Goal: Browse casually

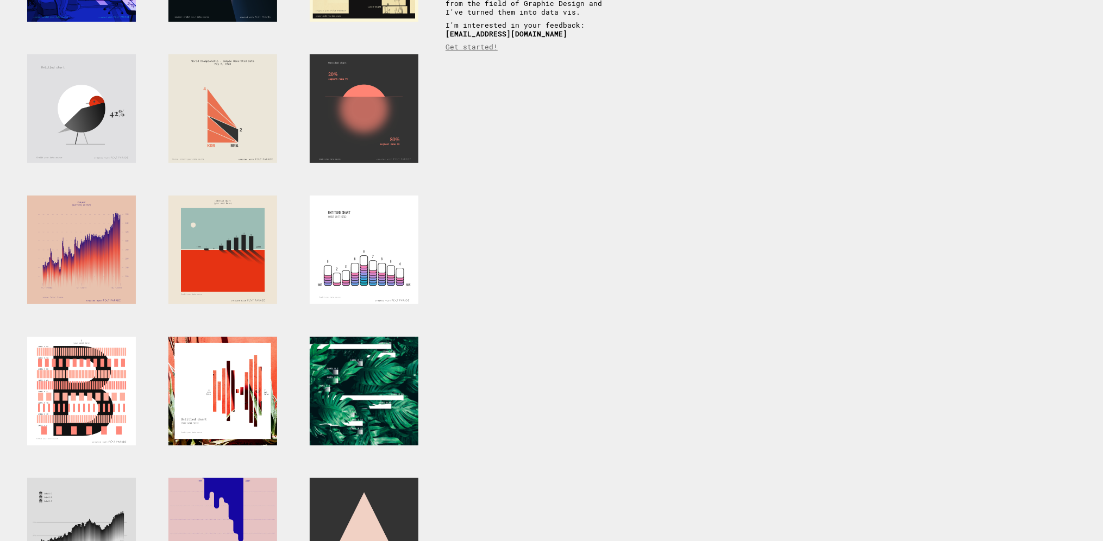
scroll to position [380, 0]
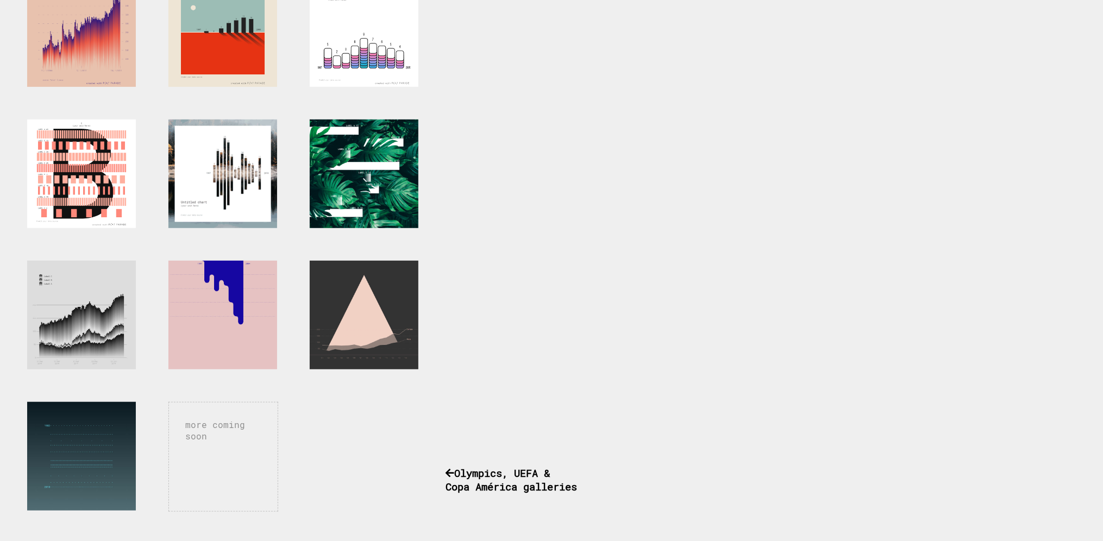
click at [211, 187] on div at bounding box center [222, 174] width 109 height 109
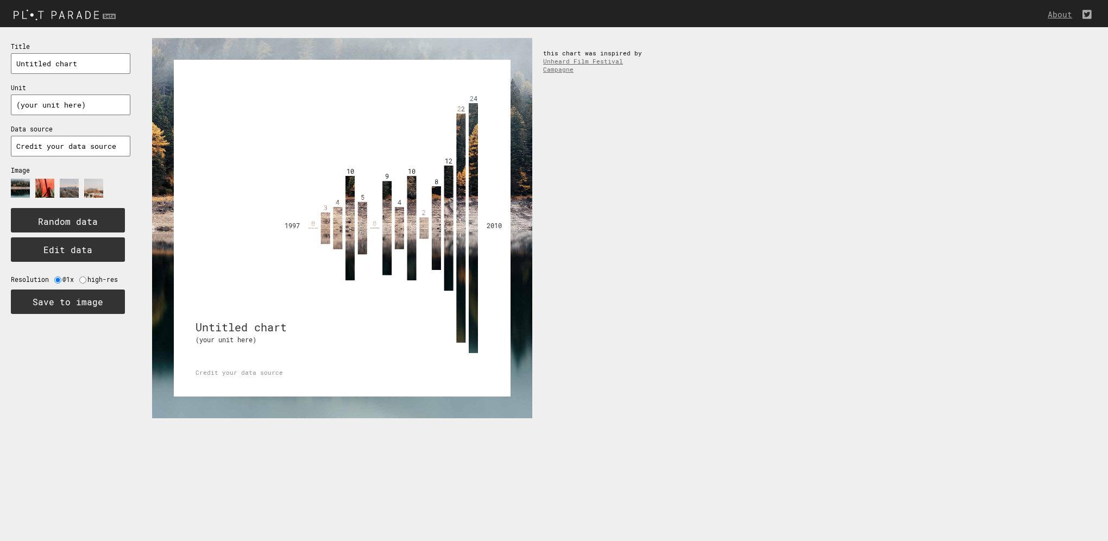
click at [43, 184] on image at bounding box center [44, 188] width 19 height 19
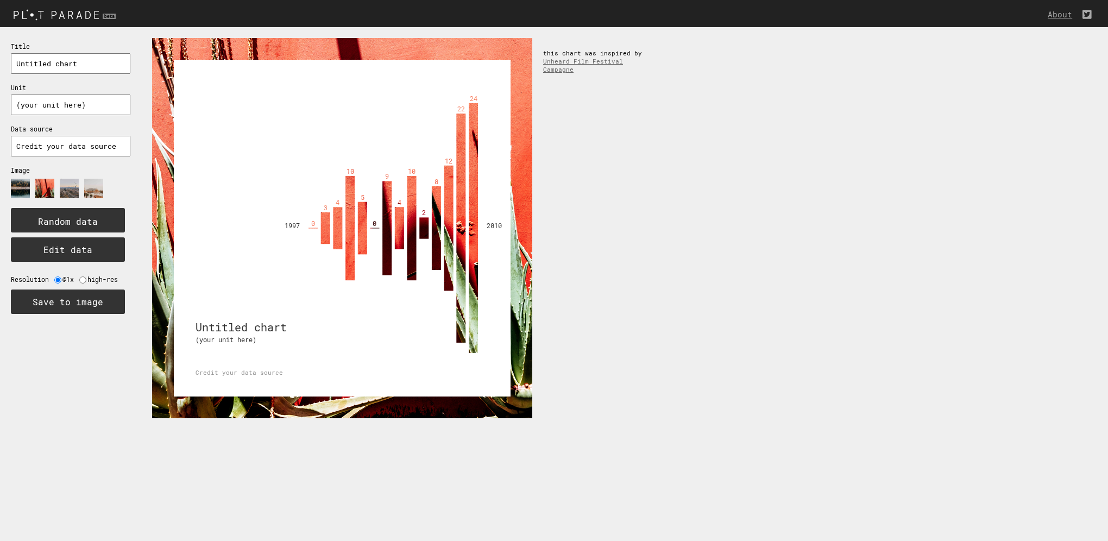
click at [68, 183] on image at bounding box center [69, 188] width 19 height 19
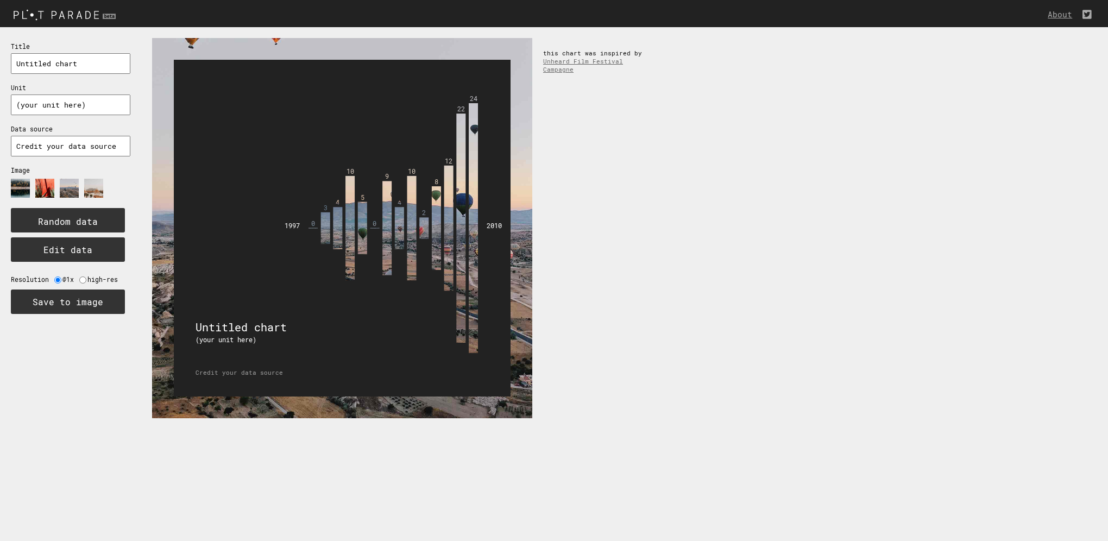
click at [96, 185] on image at bounding box center [93, 188] width 19 height 19
